Goal: Find specific page/section: Find specific page/section

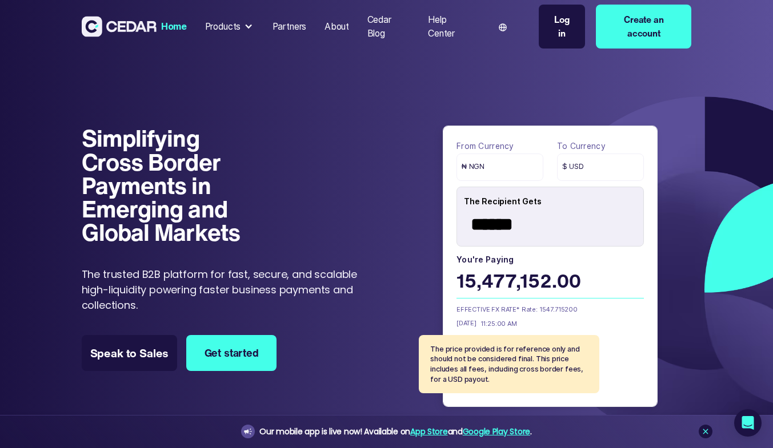
click at [330, 29] on div "About" at bounding box center [336, 27] width 25 height 14
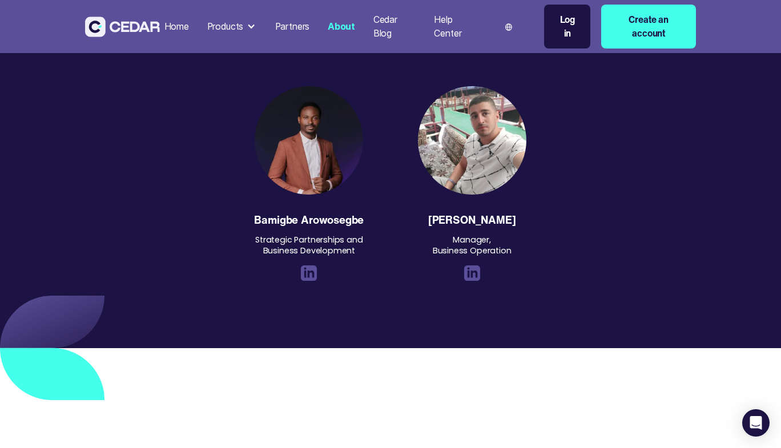
scroll to position [1371, 0]
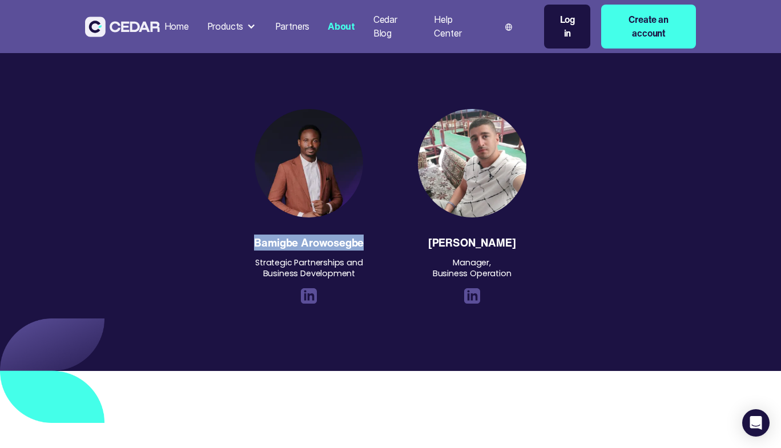
drag, startPoint x: 364, startPoint y: 245, endPoint x: 242, endPoint y: 241, distance: 122.3
click at [242, 241] on div "[PERSON_NAME] Director, Marketing and Corporate Comunications [PERSON_NAME] Dir…" at bounding box center [390, 95] width 611 height 551
copy div "Bamigbe Arowosegbe"
